Goal: Task Accomplishment & Management: Use online tool/utility

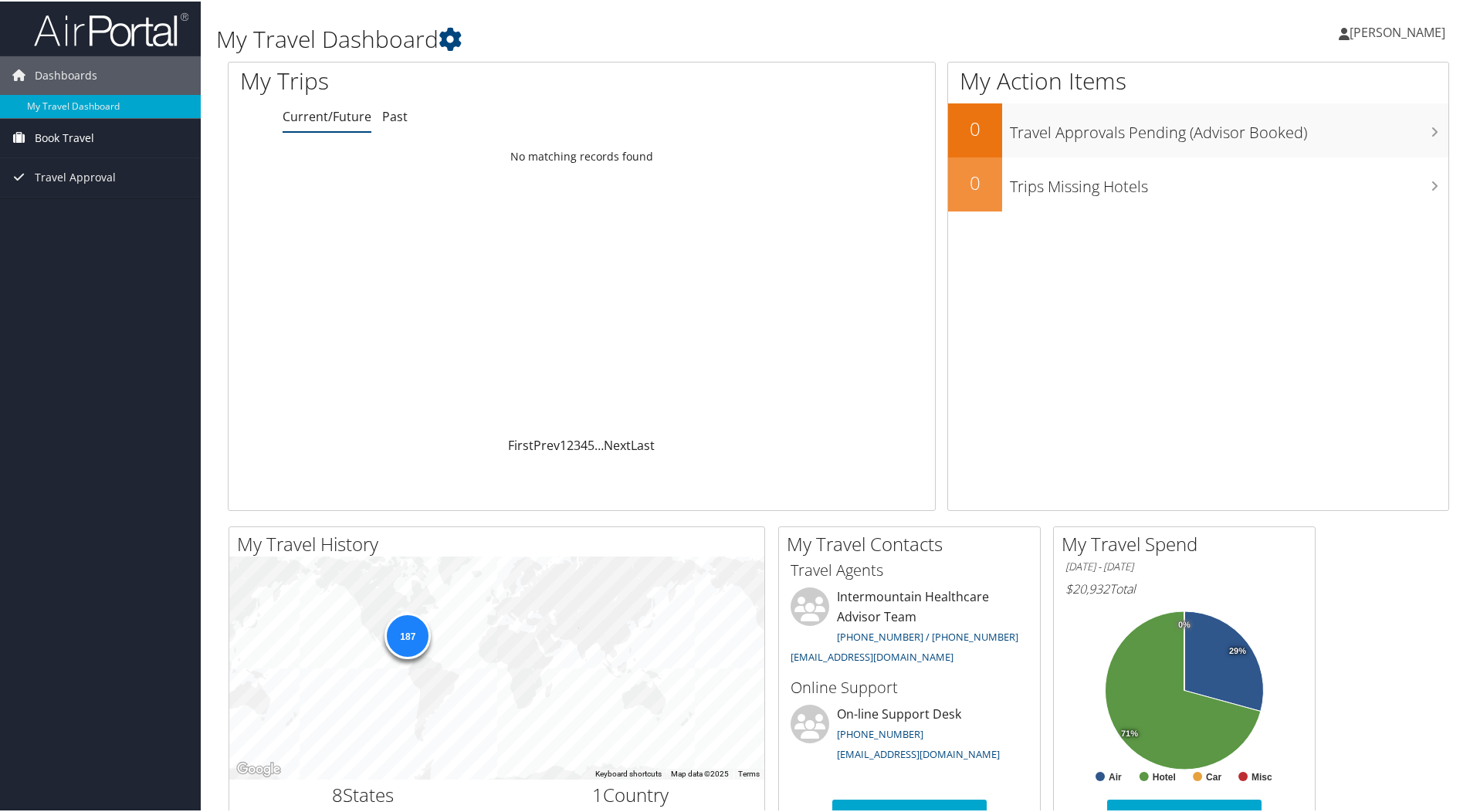
click at [76, 129] on span "Book Travel" at bounding box center [64, 137] width 60 height 39
click at [96, 216] on span "Travel Approval" at bounding box center [75, 222] width 81 height 39
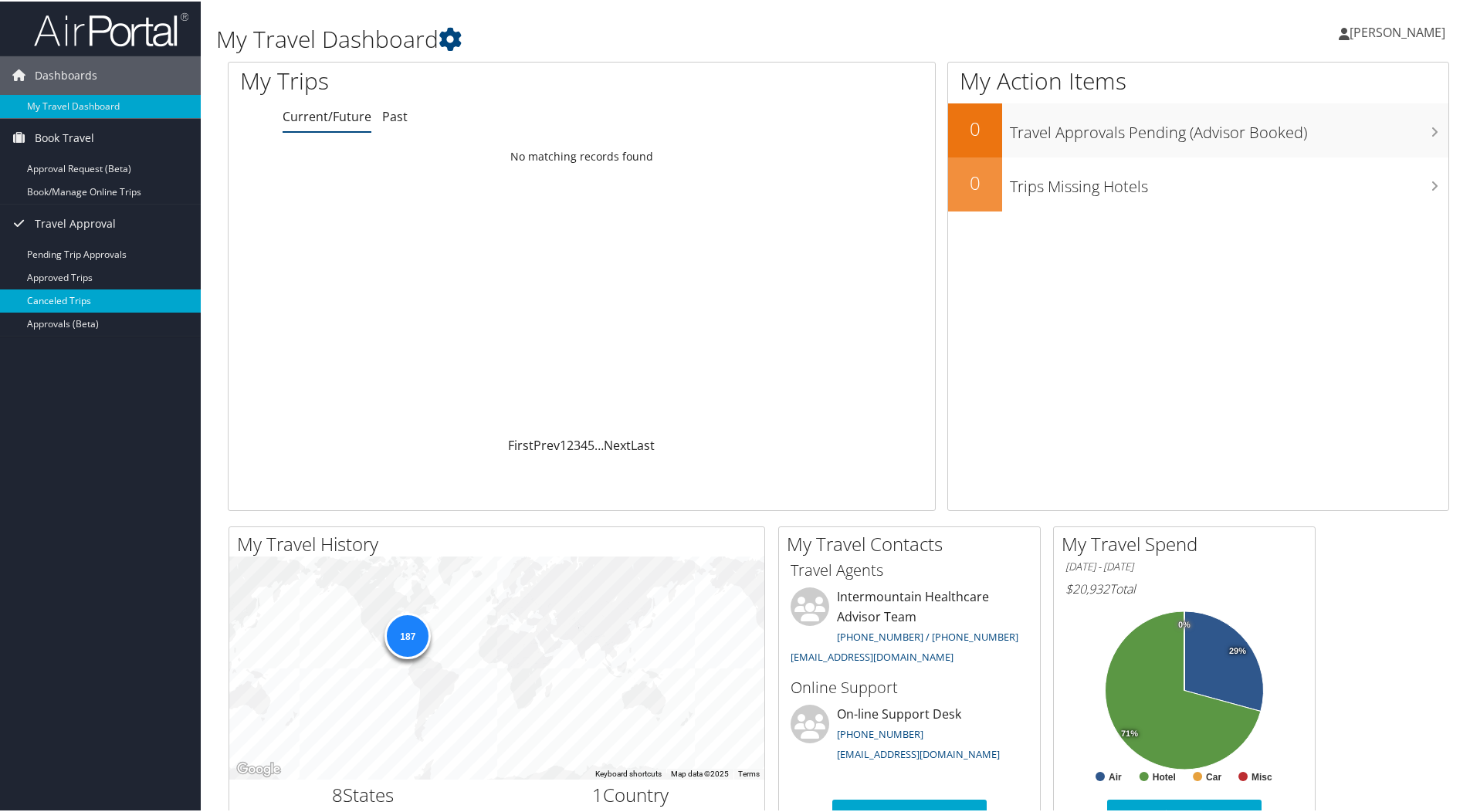
click at [125, 304] on link "Canceled Trips" at bounding box center [100, 299] width 201 height 23
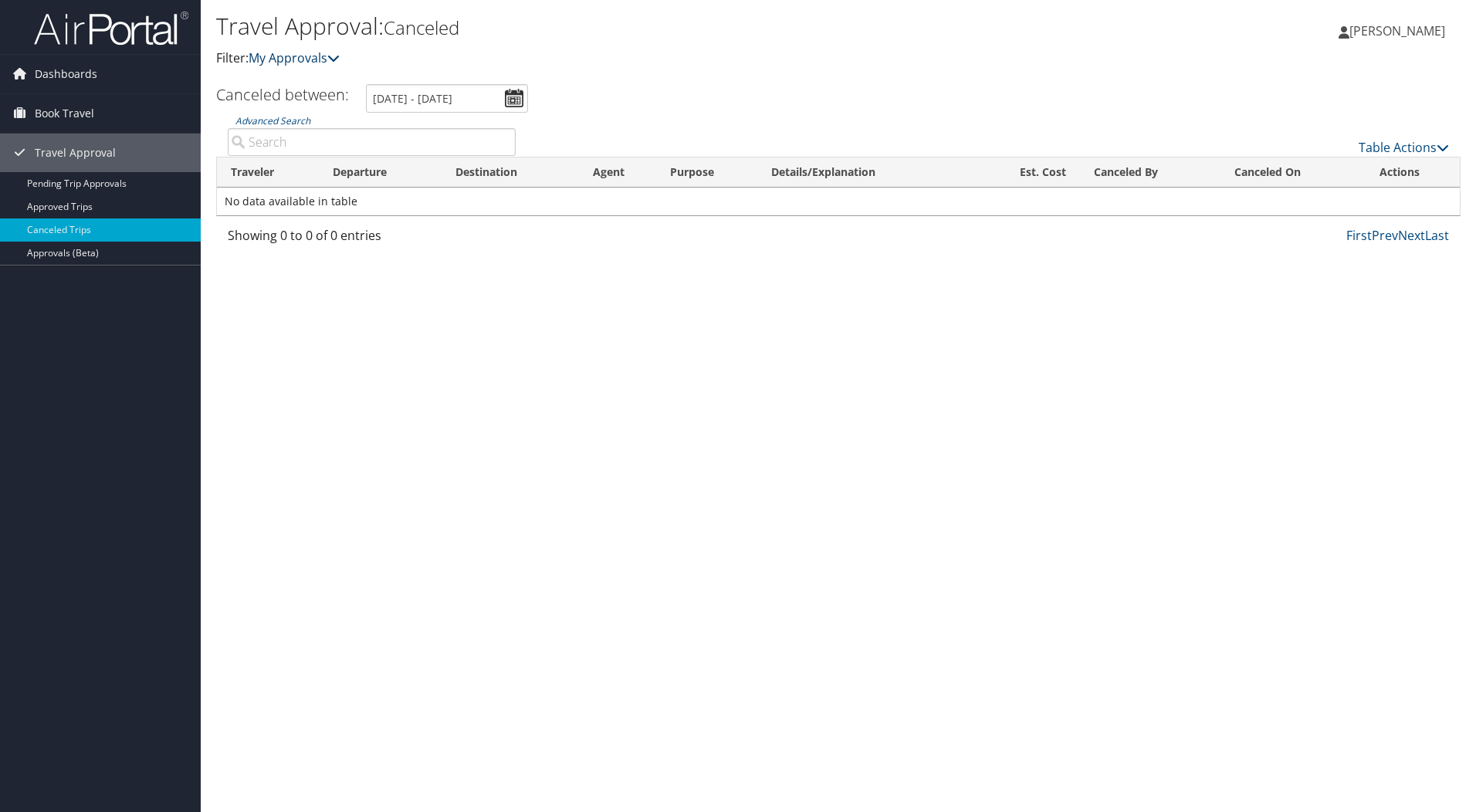
click at [324, 50] on link "My Approvals" at bounding box center [294, 58] width 91 height 17
click at [329, 55] on link "My Approvals" at bounding box center [294, 58] width 91 height 17
click at [340, 62] on icon at bounding box center [333, 58] width 13 height 13
click at [99, 107] on link "Book Travel" at bounding box center [100, 113] width 201 height 39
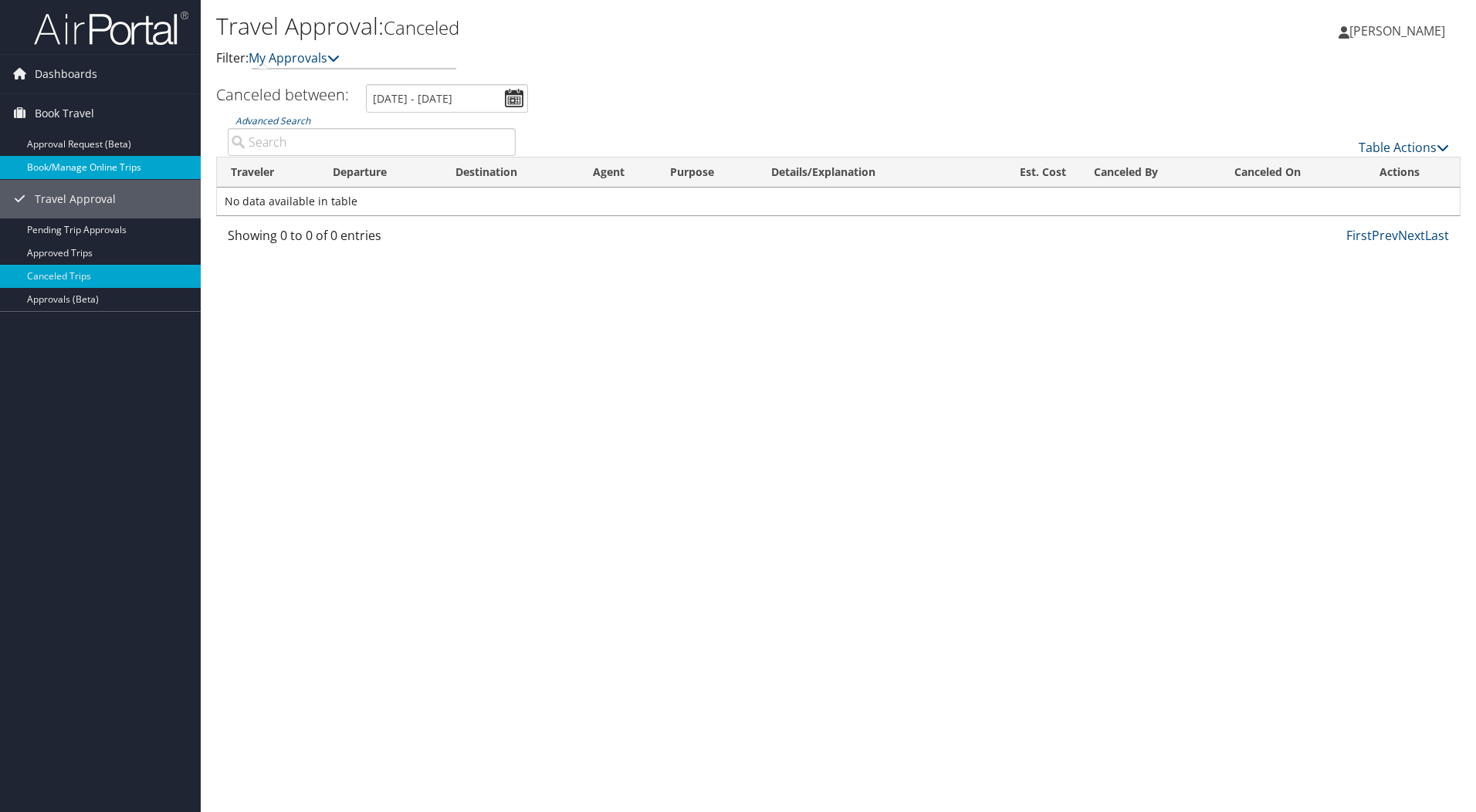
click at [97, 164] on link "Book/Manage Online Trips" at bounding box center [100, 168] width 201 height 23
click at [90, 163] on link "Book/Manage Online Trips" at bounding box center [100, 168] width 201 height 23
